Goal: Transaction & Acquisition: Purchase product/service

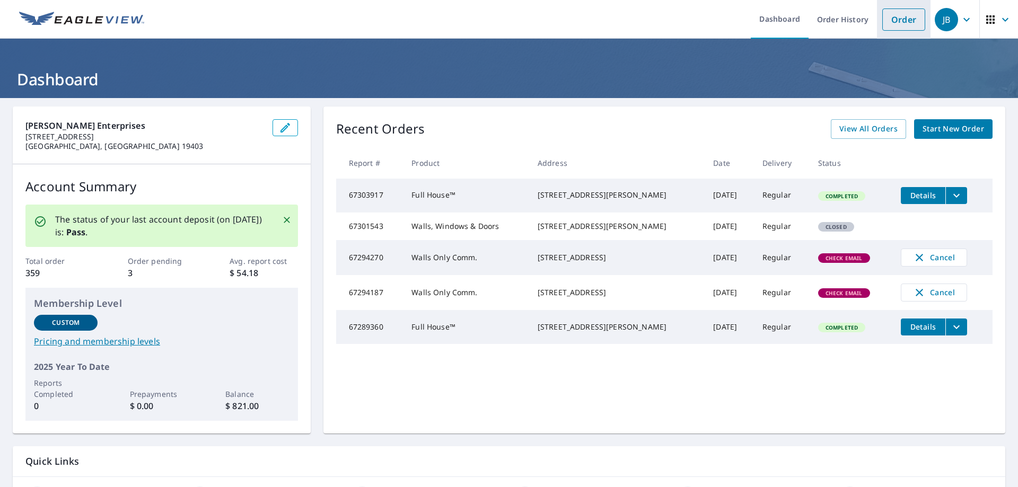
click at [892, 22] on link "Order" at bounding box center [903, 19] width 43 height 22
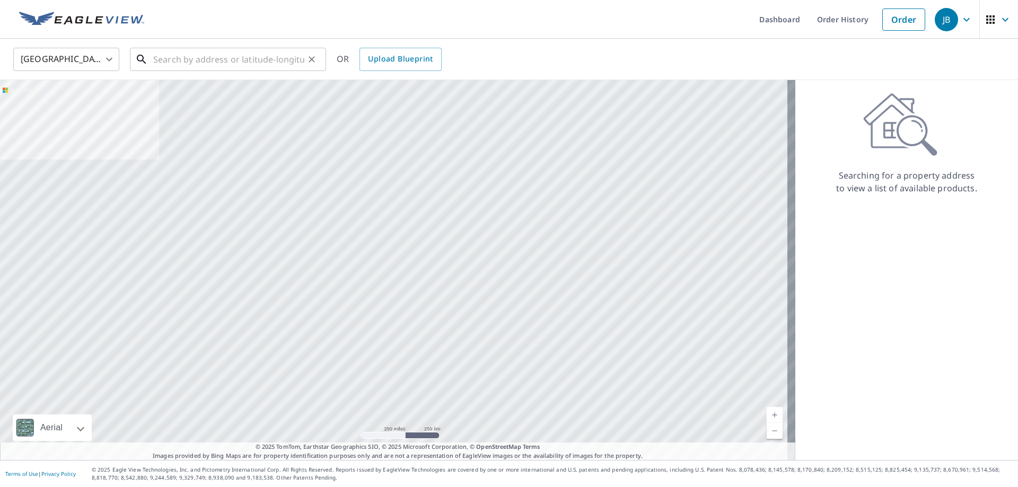
click at [167, 58] on input "text" at bounding box center [228, 60] width 151 height 30
paste input "[STREET_ADDRESS][US_STATE]"
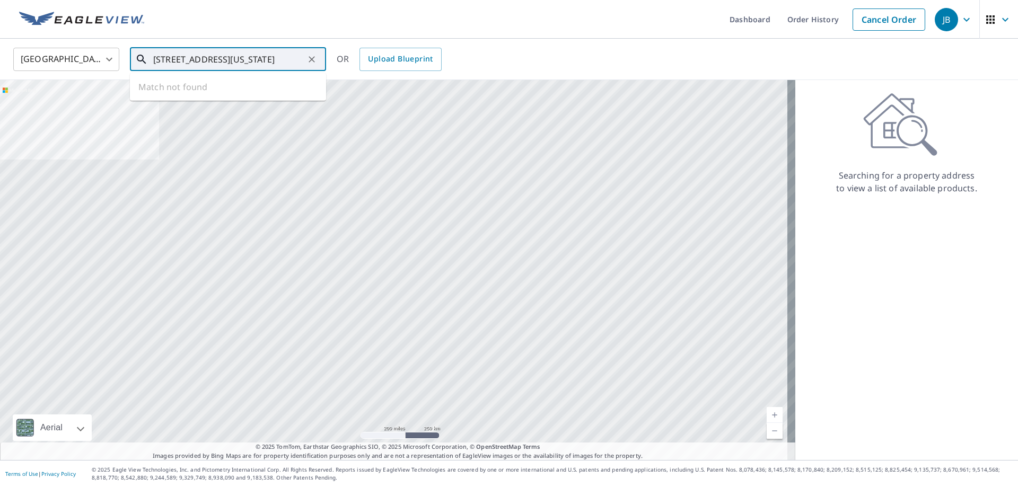
scroll to position [0, 60]
click at [173, 94] on span "30 Aspen Ln" at bounding box center [234, 90] width 166 height 13
type input "[STREET_ADDRESS]"
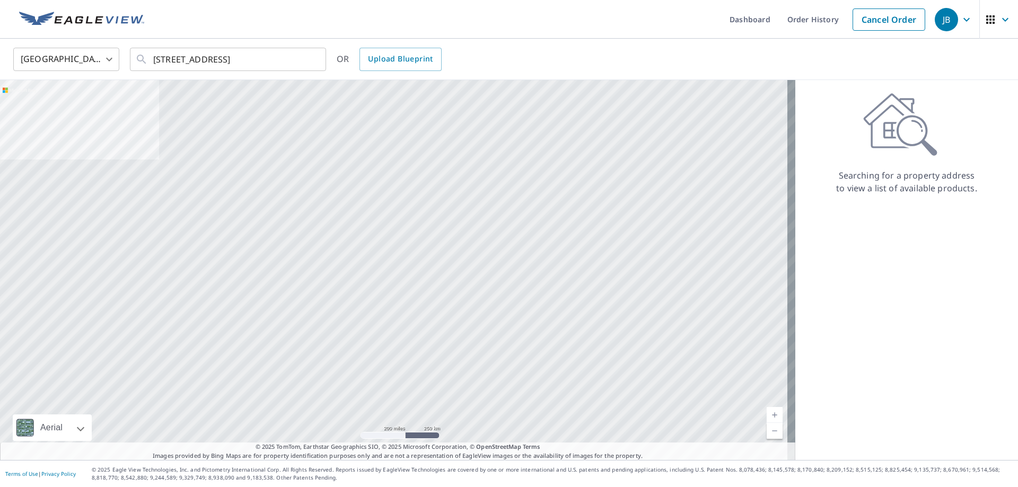
scroll to position [0, 0]
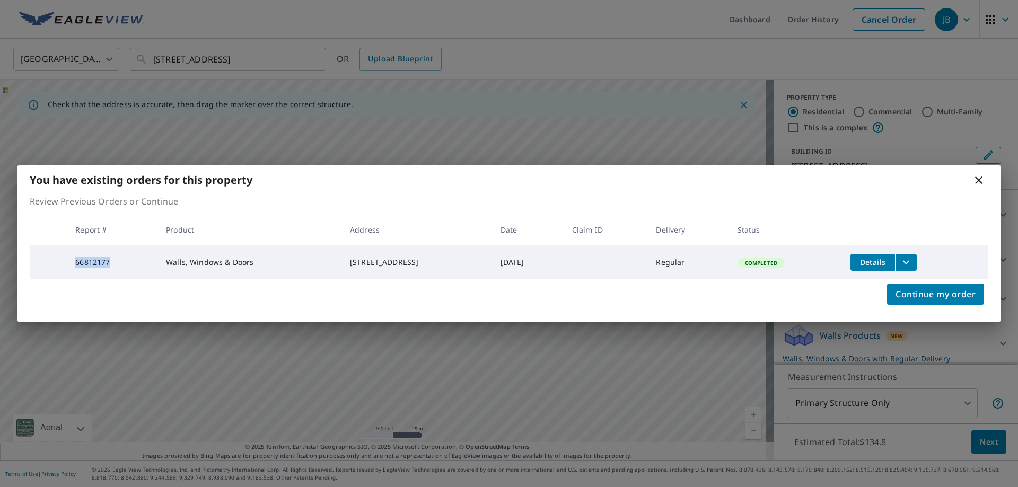
drag, startPoint x: 118, startPoint y: 261, endPoint x: 74, endPoint y: 263, distance: 43.5
click at [74, 263] on td "66812177" at bounding box center [112, 262] width 91 height 34
copy td "66812177"
click at [933, 298] on span "Continue my order" at bounding box center [935, 294] width 80 height 15
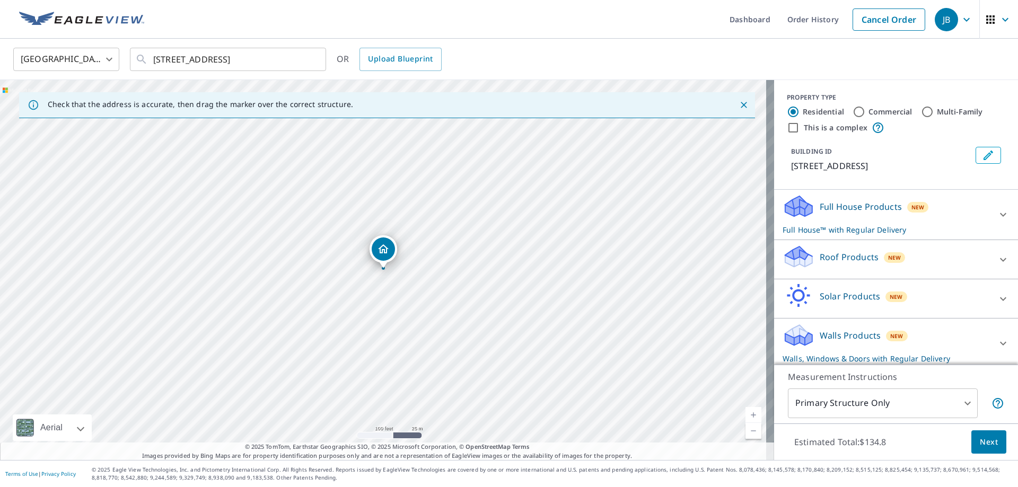
click at [841, 208] on p "Full House Products" at bounding box center [860, 206] width 82 height 13
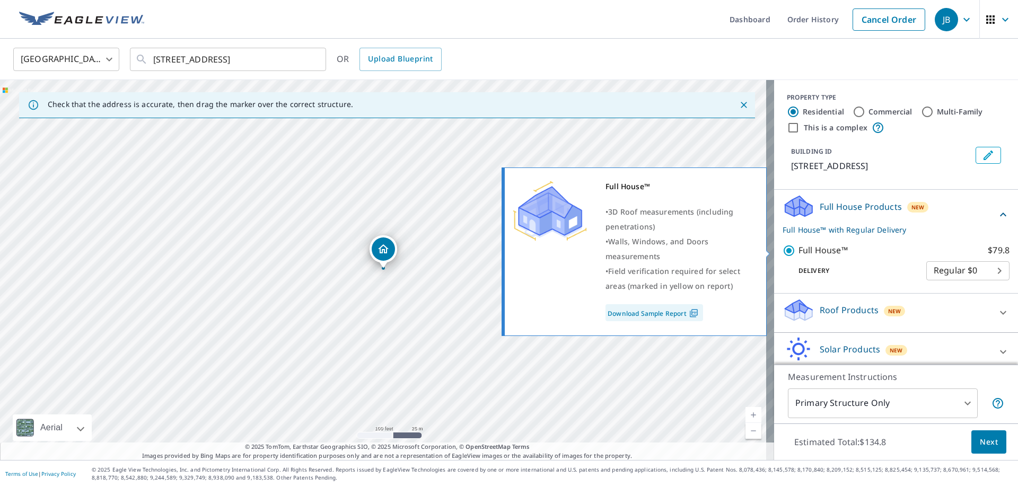
click at [799, 250] on p "Full House™" at bounding box center [822, 250] width 49 height 13
click at [798, 250] on input "Full House™ $79.8" at bounding box center [790, 250] width 16 height 13
checkbox input "false"
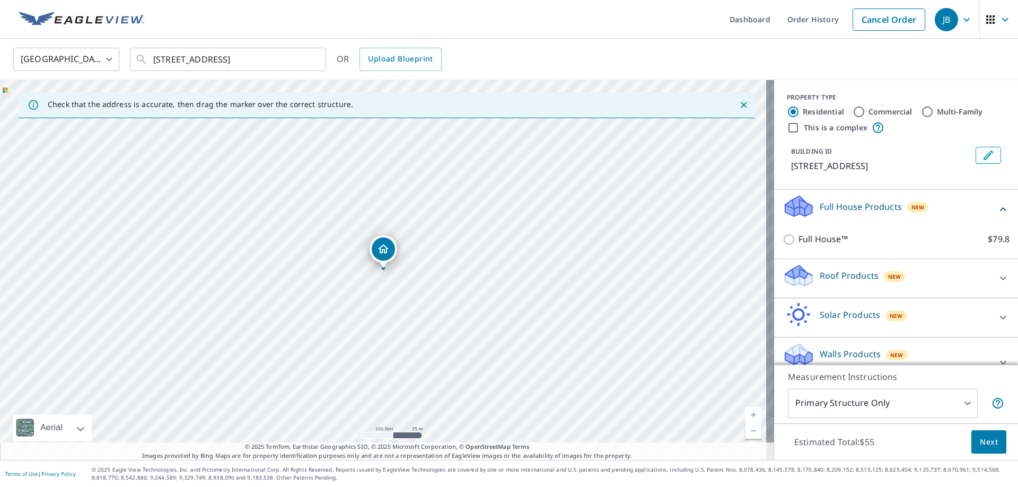
scroll to position [23, 0]
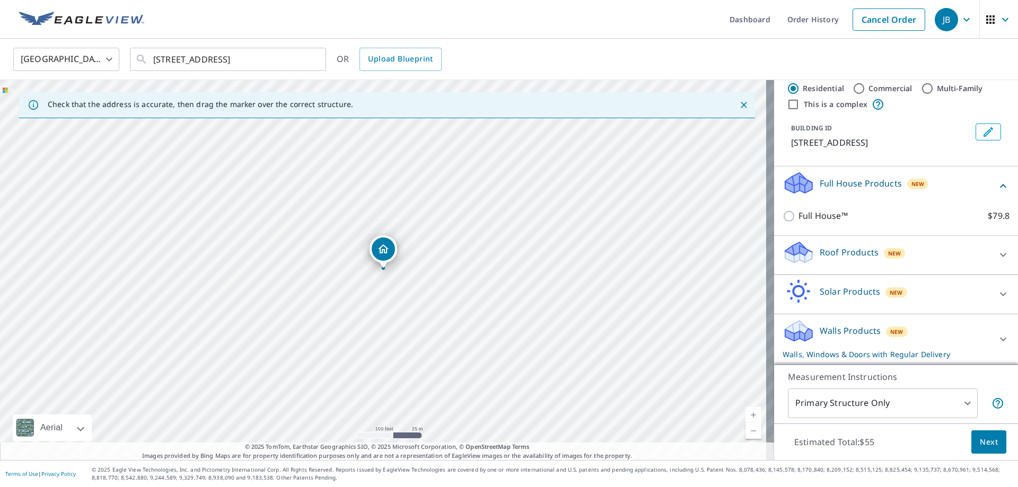
click at [836, 327] on p "Walls Products" at bounding box center [849, 330] width 61 height 13
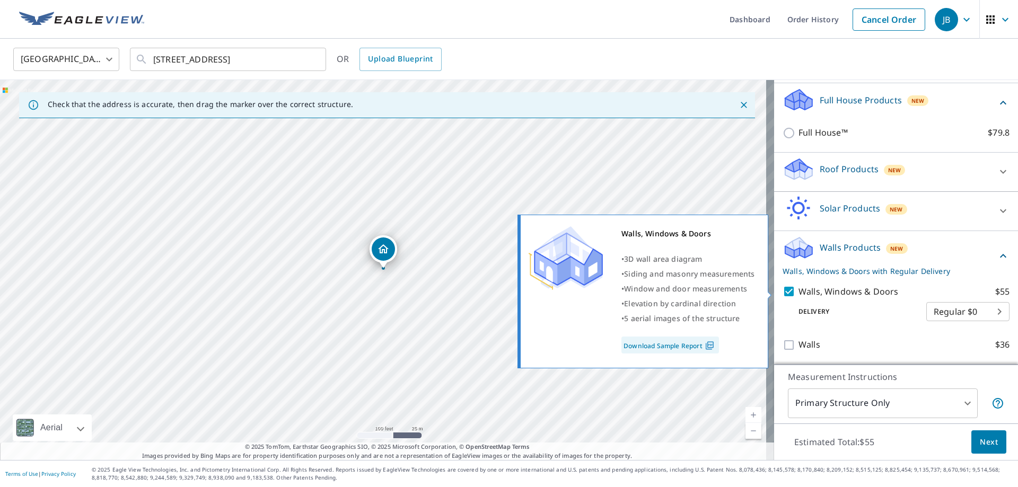
click at [782, 288] on input "Walls, Windows & Doors $55" at bounding box center [790, 291] width 16 height 13
checkbox input "false"
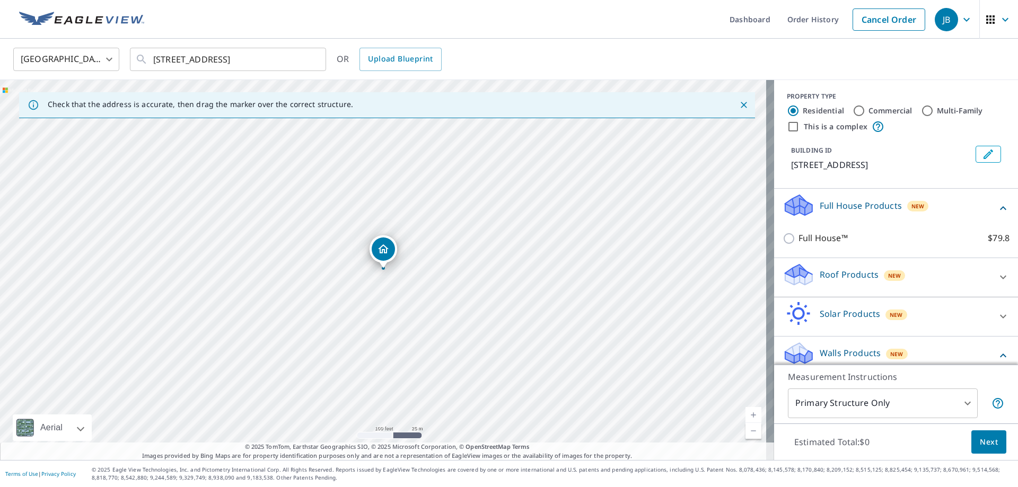
scroll to position [0, 0]
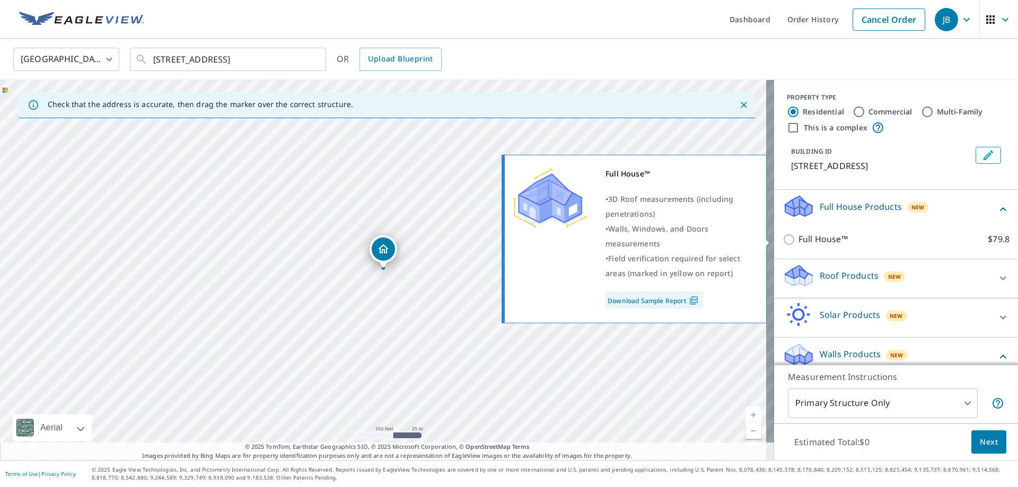
click at [785, 242] on input "Full House™ $79.8" at bounding box center [790, 239] width 16 height 13
checkbox input "true"
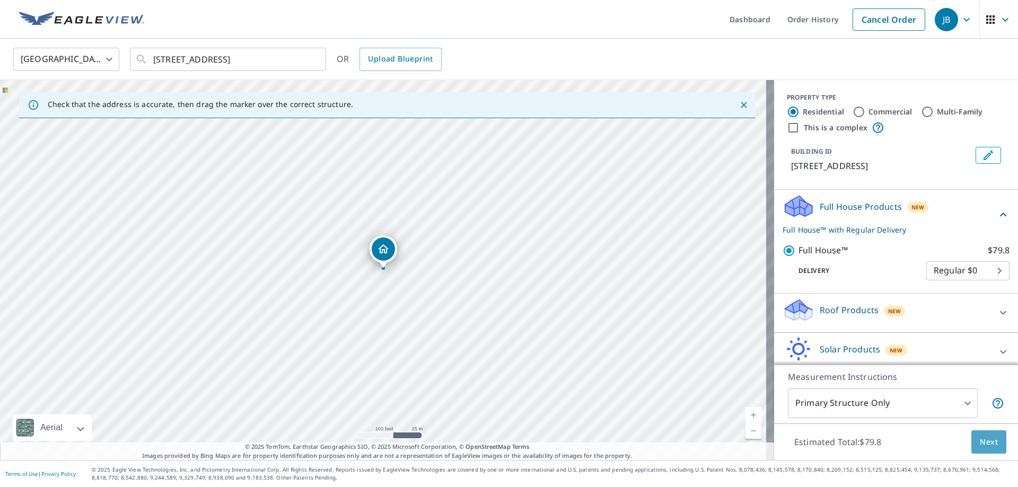
click at [971, 444] on button "Next" at bounding box center [988, 442] width 35 height 24
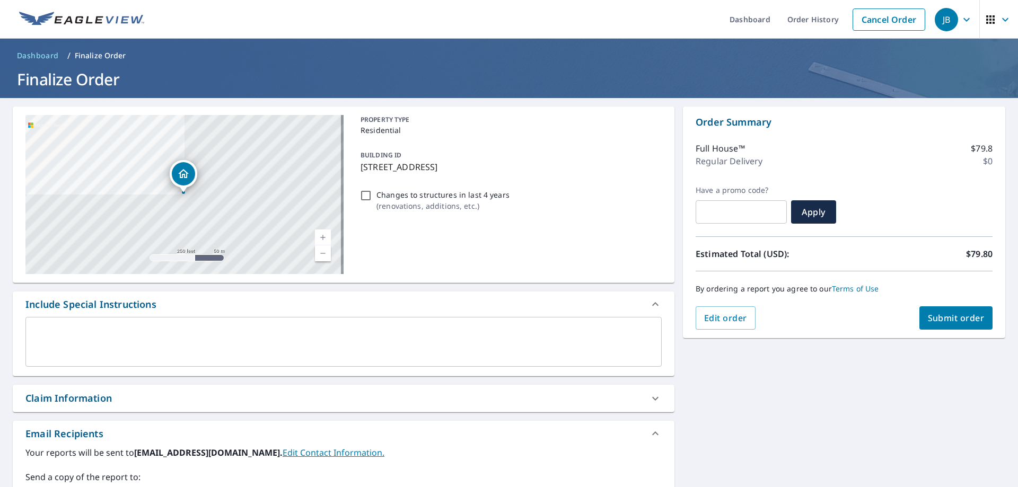
click at [944, 320] on span "Submit order" at bounding box center [956, 318] width 57 height 12
checkbox input "true"
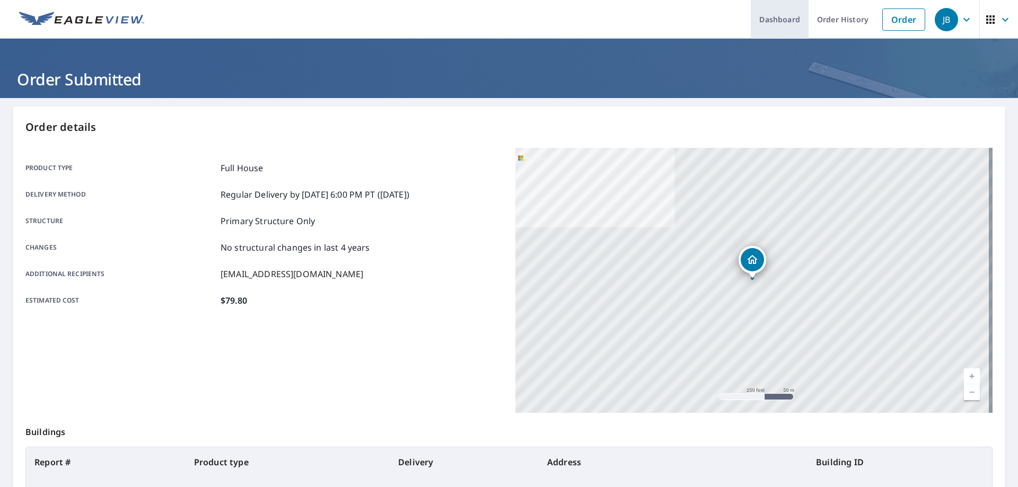
click at [771, 21] on link "Dashboard" at bounding box center [780, 19] width 58 height 39
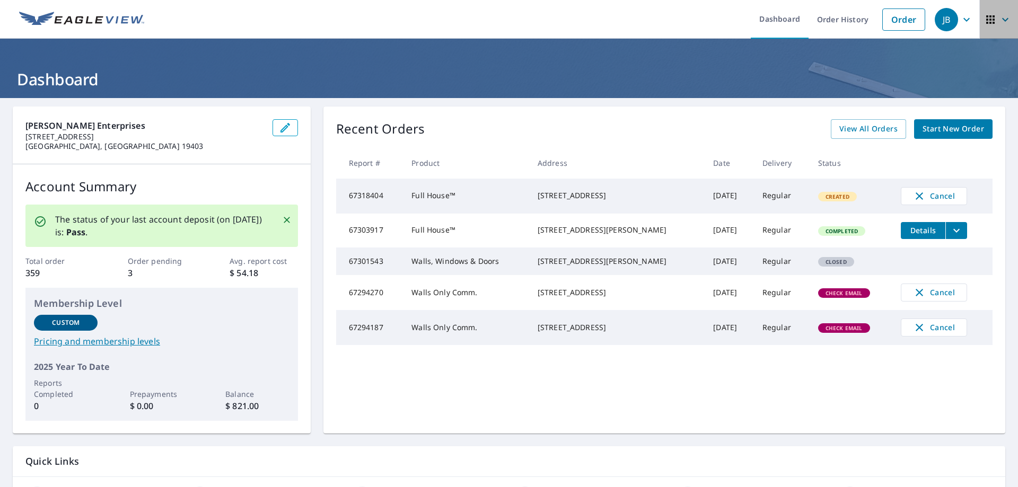
click at [999, 19] on icon "button" at bounding box center [1005, 19] width 13 height 13
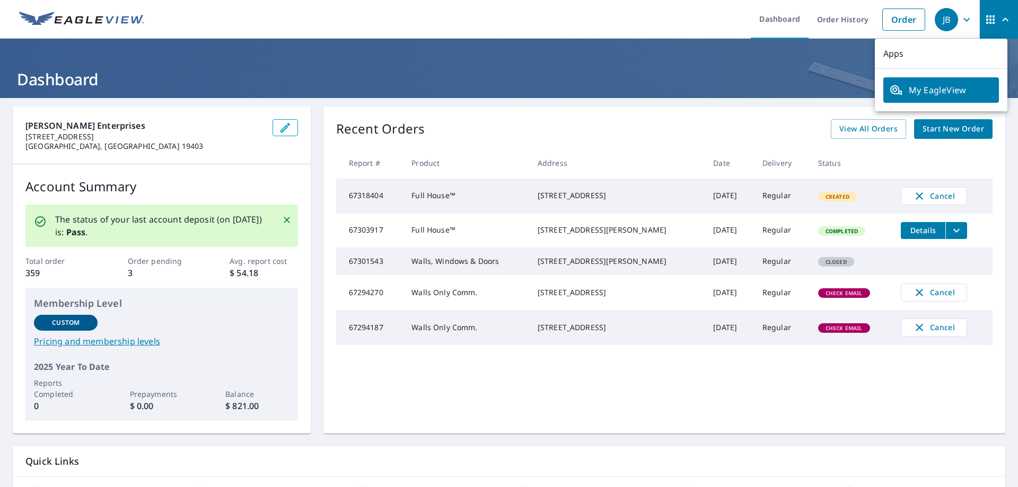
click at [934, 27] on div "JB" at bounding box center [945, 19] width 23 height 23
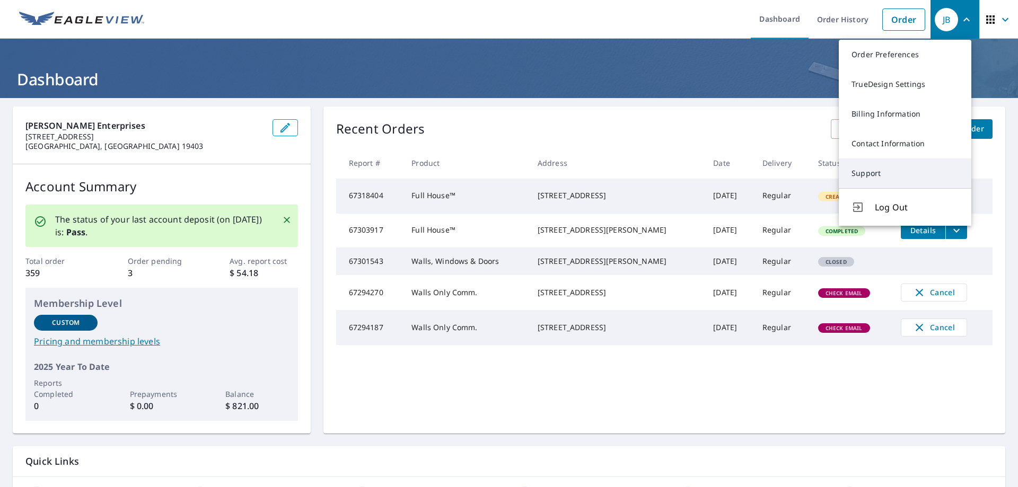
click at [871, 175] on link "Support" at bounding box center [905, 173] width 133 height 30
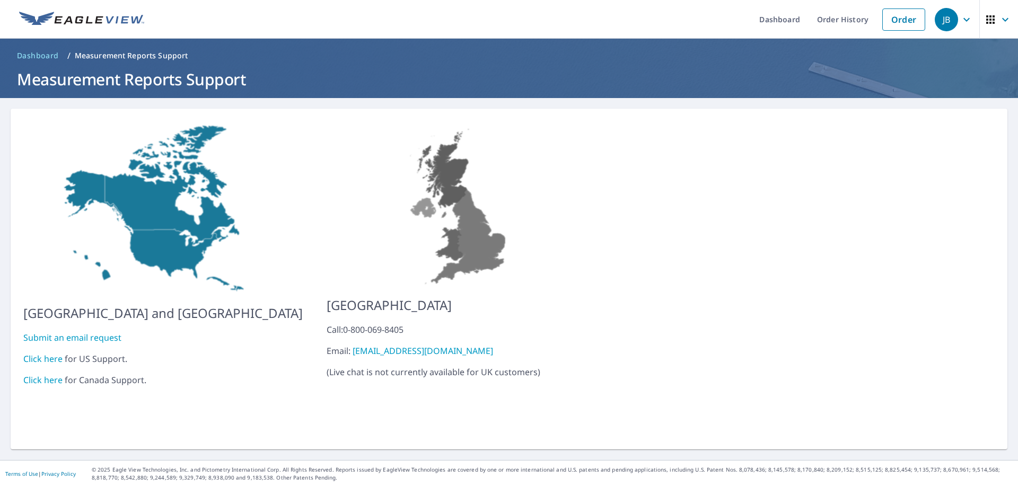
click at [41, 353] on link "Click here" at bounding box center [42, 359] width 39 height 12
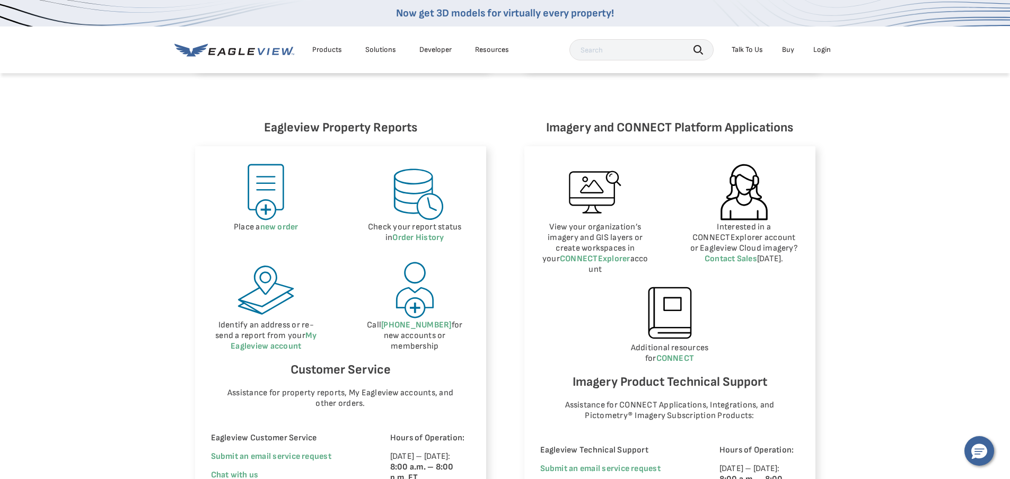
scroll to position [477, 0]
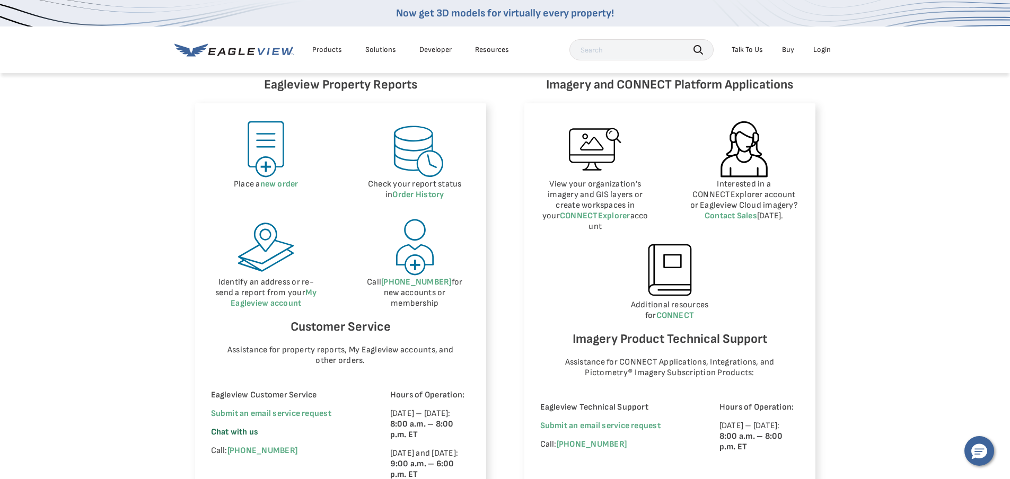
click at [237, 434] on span "Chat with us" at bounding box center [235, 432] width 48 height 10
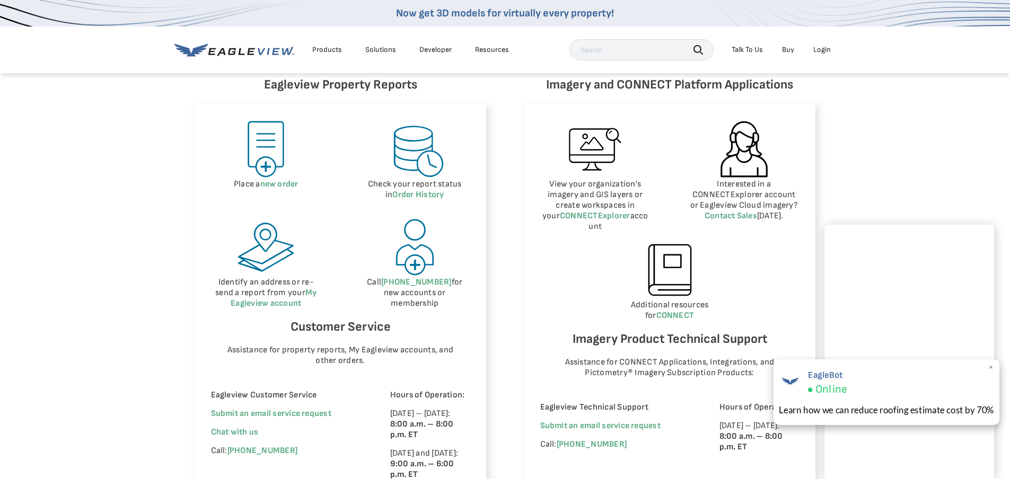
click at [991, 367] on span "×" at bounding box center [991, 367] width 6 height 11
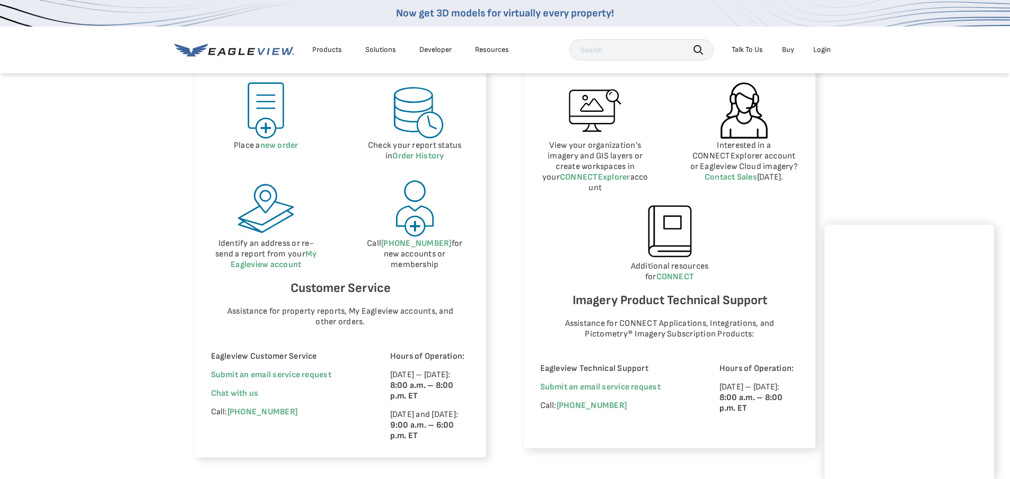
scroll to position [530, 0]
